Goal: Task Accomplishment & Management: Use online tool/utility

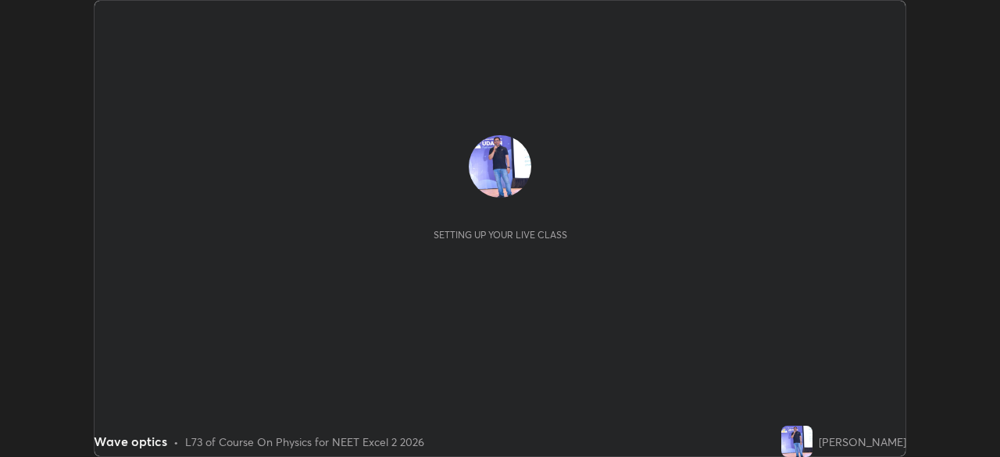
scroll to position [457, 1000]
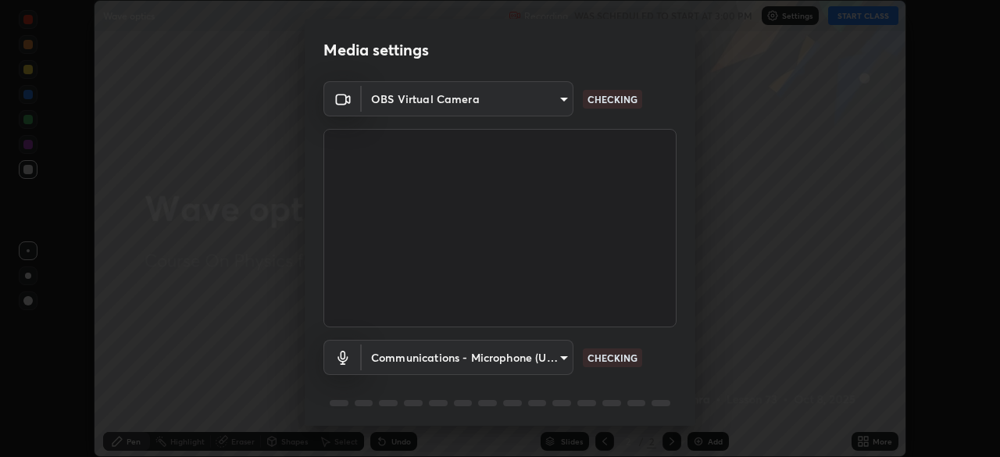
type input "d2a8d083fe92625c00d6f2d6251b1743eb4d001f6796ada4c2fe812c908969fc"
type input "communications"
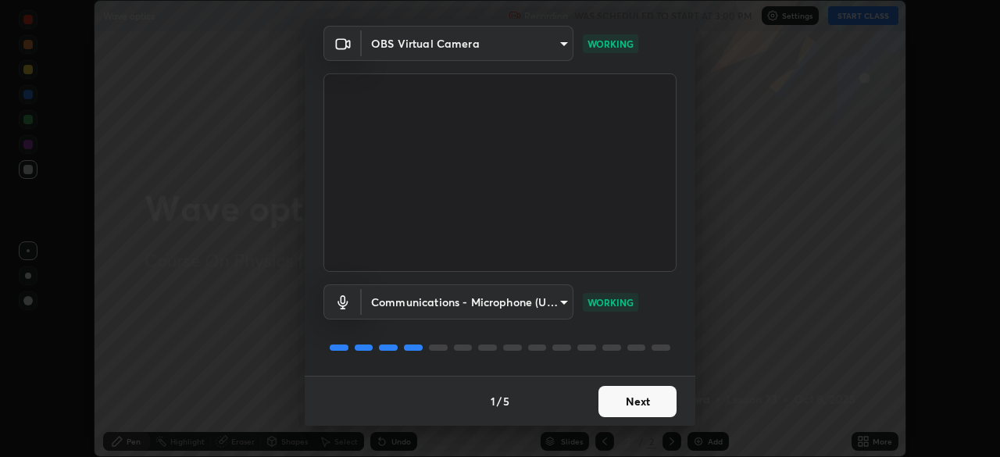
click at [641, 399] on button "Next" at bounding box center [638, 401] width 78 height 31
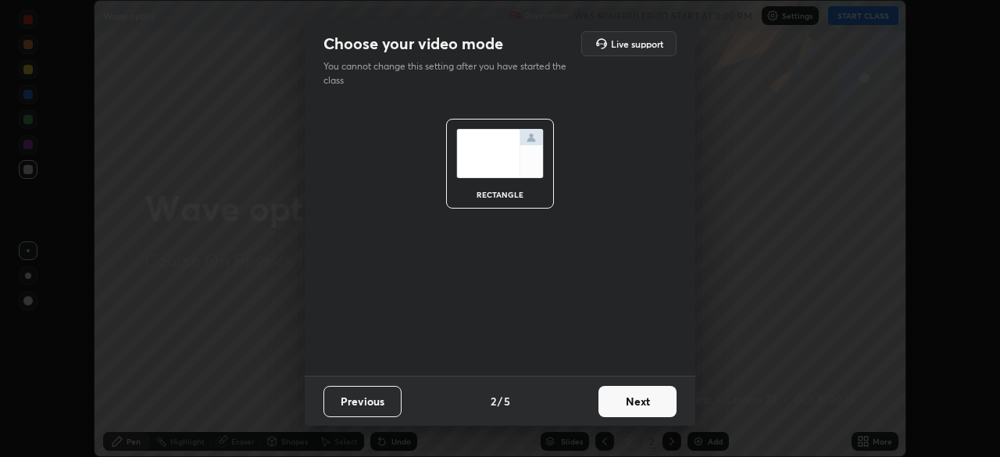
scroll to position [0, 0]
click at [645, 394] on button "Next" at bounding box center [638, 401] width 78 height 31
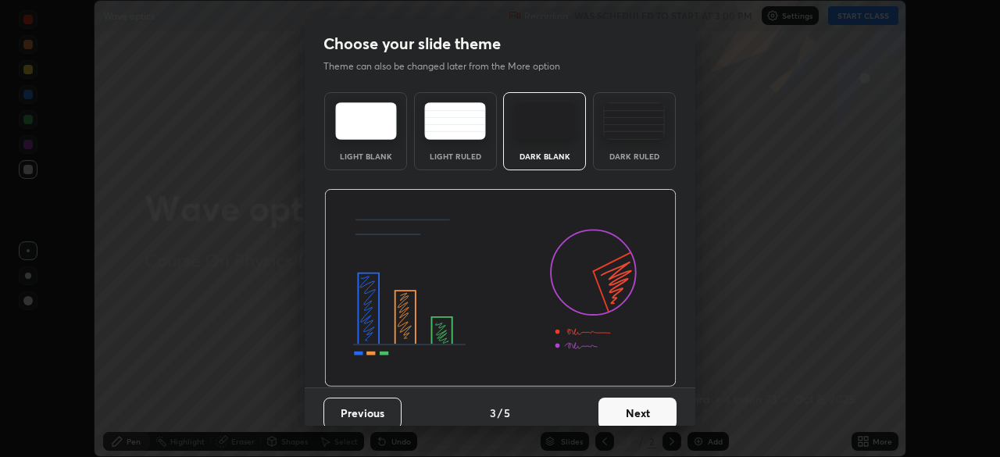
click at [641, 402] on button "Next" at bounding box center [638, 413] width 78 height 31
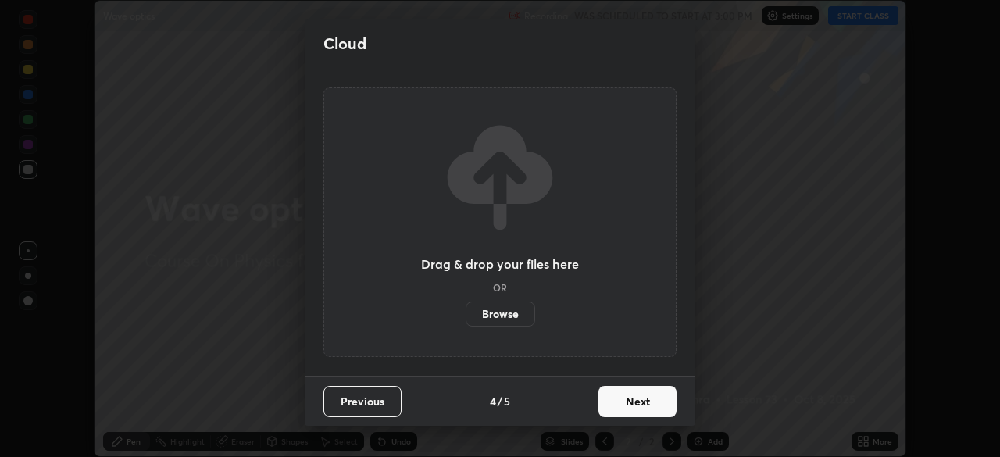
click at [501, 313] on label "Browse" at bounding box center [501, 314] width 70 height 25
click at [466, 313] on input "Browse" at bounding box center [466, 314] width 0 height 25
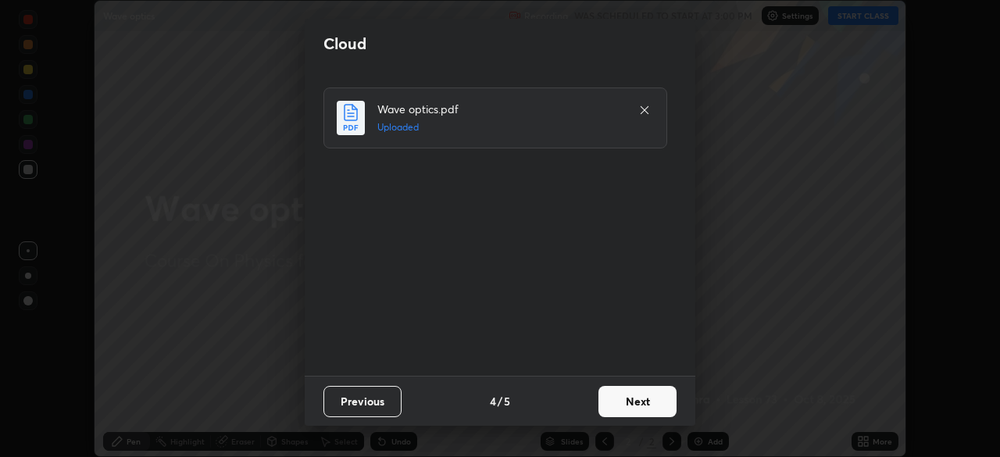
click at [647, 402] on button "Next" at bounding box center [638, 401] width 78 height 31
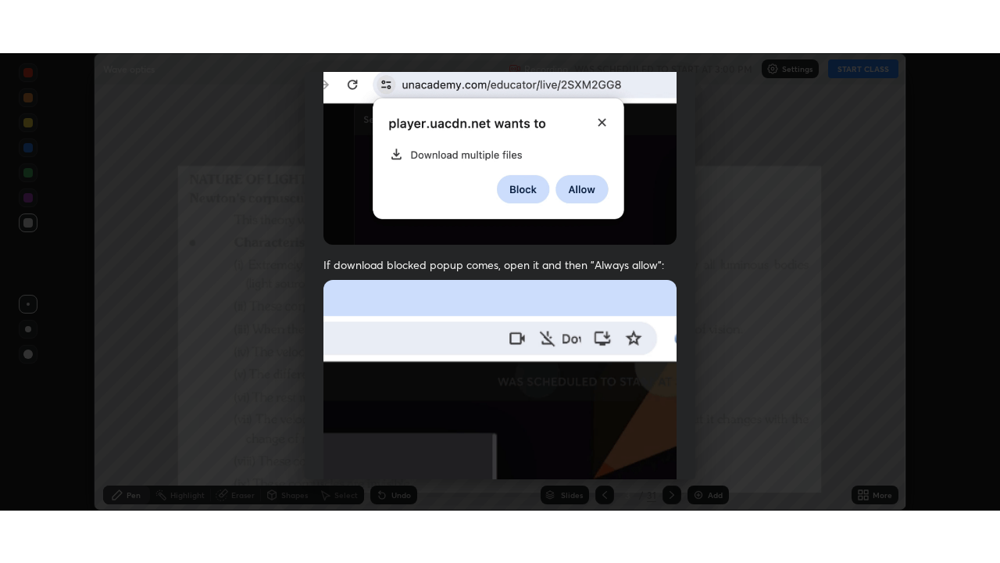
scroll to position [374, 0]
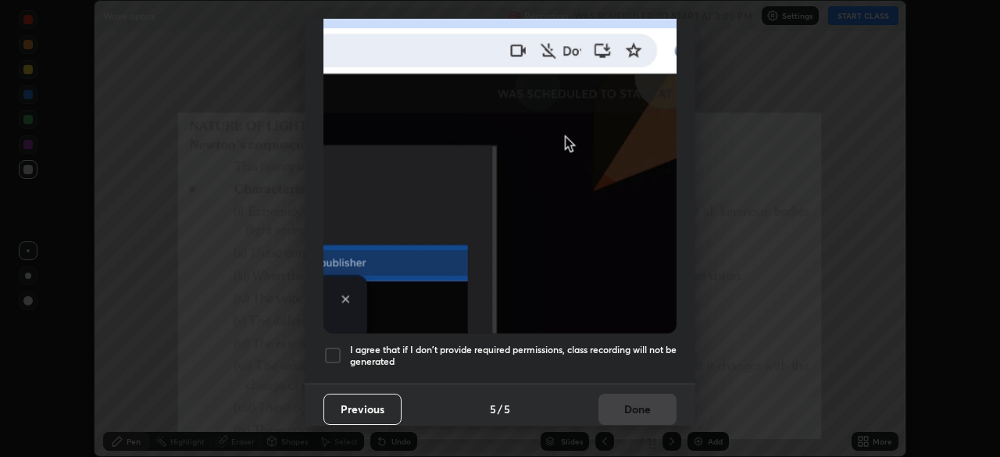
click at [332, 348] on div at bounding box center [333, 355] width 19 height 19
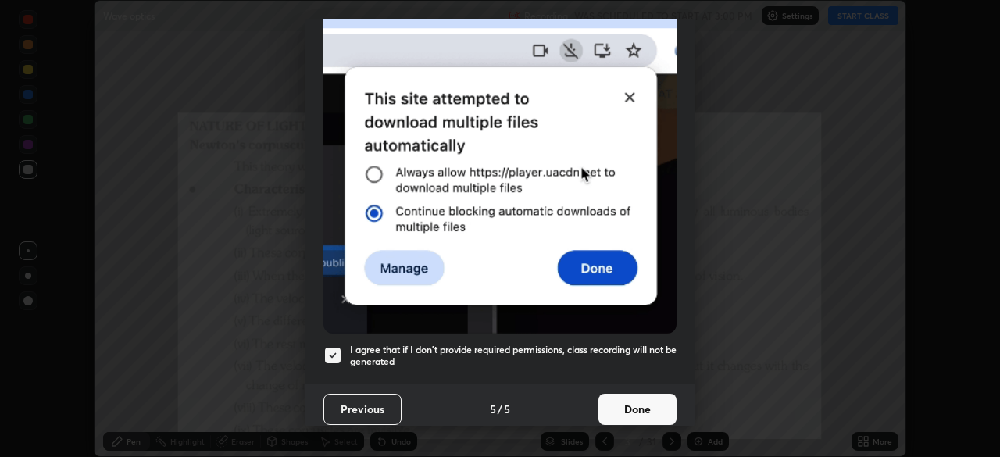
click at [644, 402] on button "Done" at bounding box center [638, 409] width 78 height 31
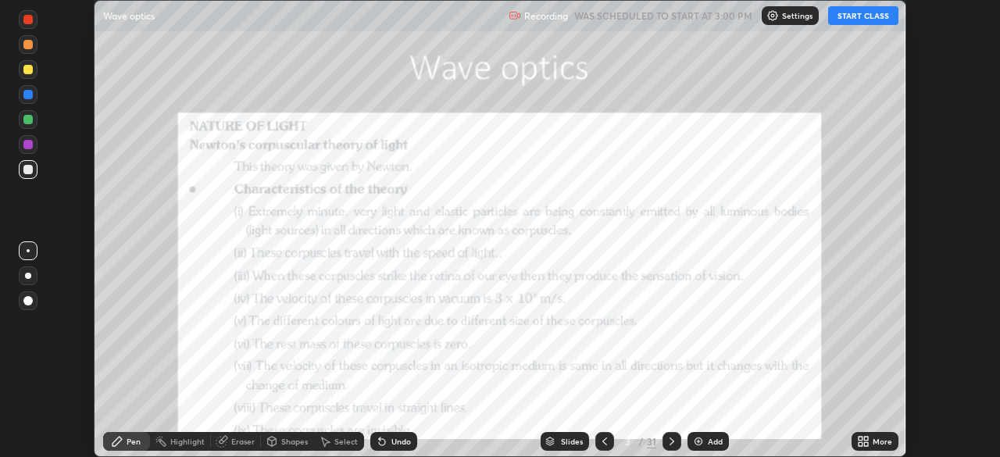
click at [849, 14] on button "START CLASS" at bounding box center [863, 15] width 70 height 19
click at [875, 442] on div "More" at bounding box center [883, 442] width 20 height 8
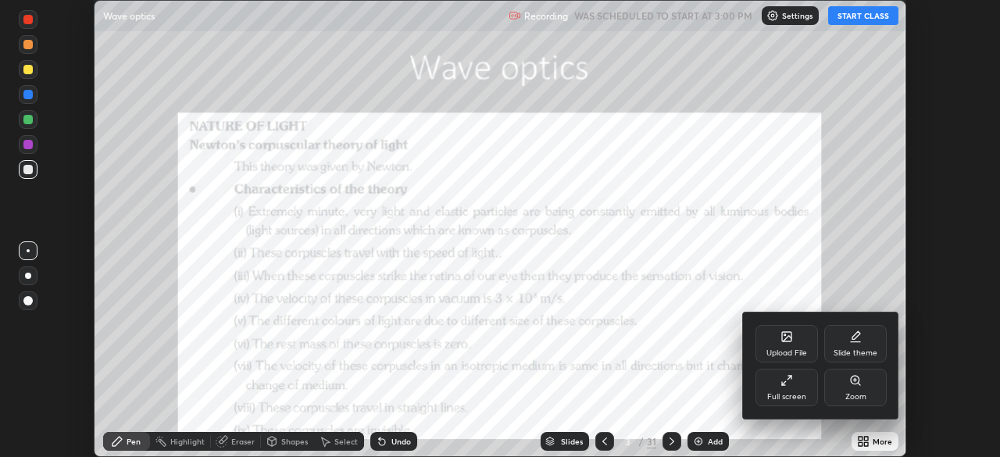
click at [787, 386] on icon at bounding box center [787, 380] width 13 height 13
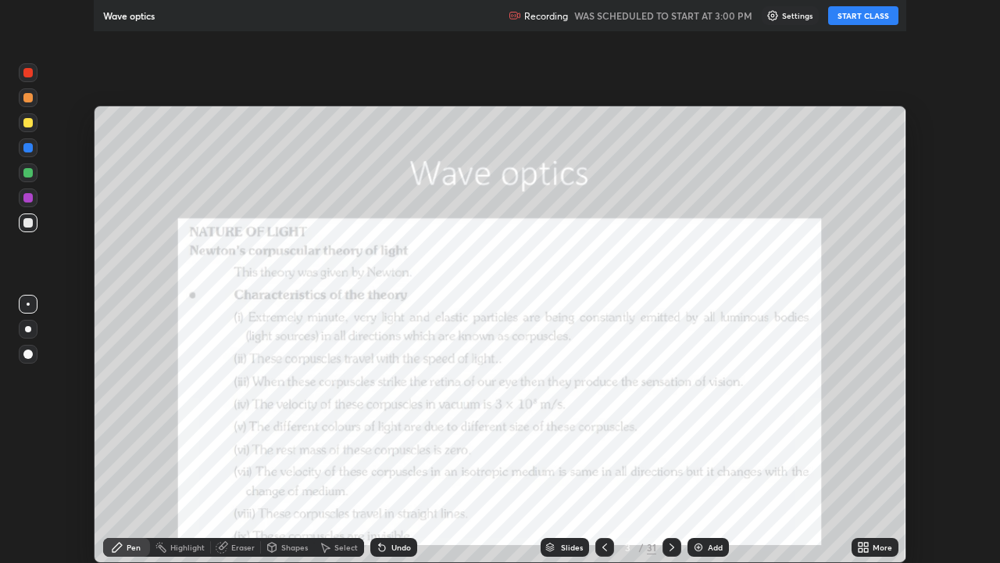
scroll to position [563, 1000]
